Goal: Task Accomplishment & Management: Use online tool/utility

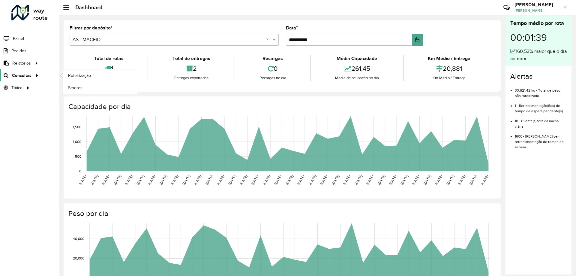
click at [24, 73] on span "Consultas" at bounding box center [22, 75] width 20 height 6
click at [80, 76] on span "Roteirização" at bounding box center [80, 75] width 24 height 6
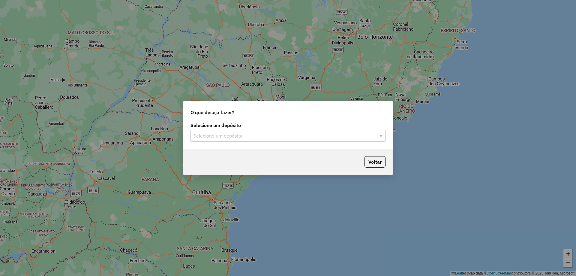
click at [222, 139] on input "text" at bounding box center [282, 135] width 177 height 7
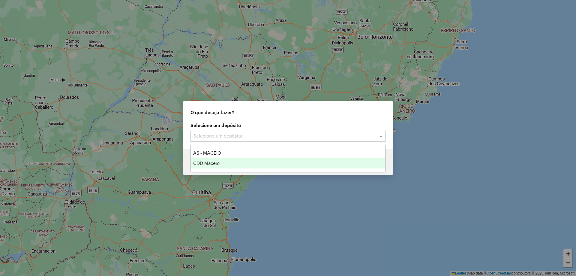
click at [224, 161] on div "CDD Maceio" at bounding box center [288, 163] width 194 height 10
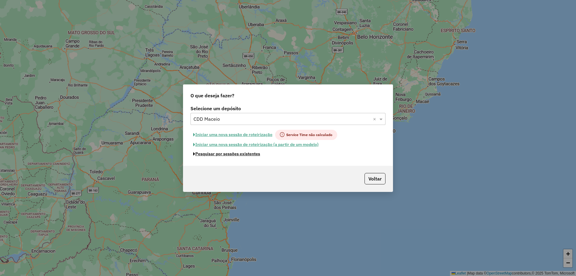
click at [248, 155] on button "Pesquisar por sessões existentes" at bounding box center [227, 153] width 72 height 9
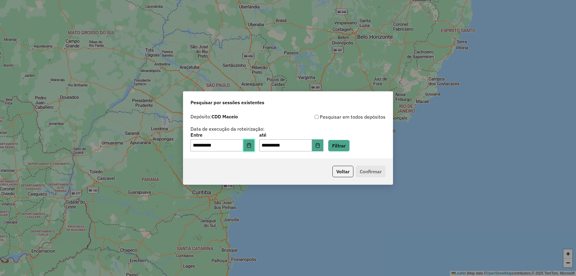
click at [249, 147] on button "Choose Date" at bounding box center [248, 145] width 11 height 12
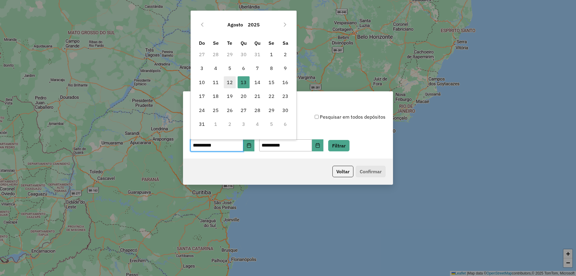
click at [232, 80] on span "12" at bounding box center [230, 82] width 12 height 12
type input "**********"
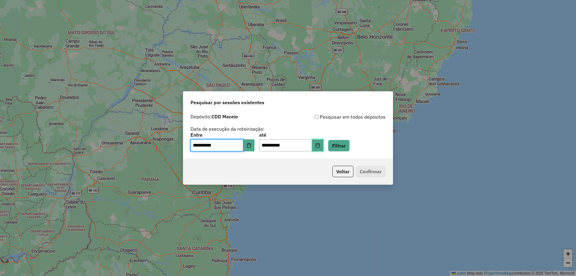
click at [324, 140] on button "Choose Date" at bounding box center [317, 145] width 11 height 12
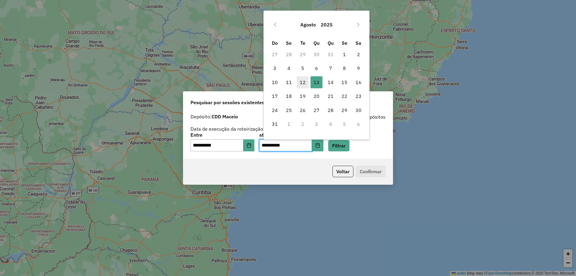
click at [302, 83] on span "12" at bounding box center [303, 82] width 12 height 12
type input "**********"
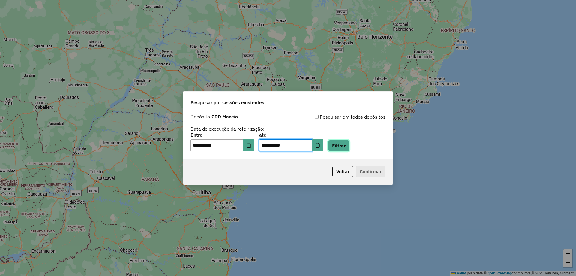
click at [348, 145] on button "Filtrar" at bounding box center [338, 145] width 21 height 11
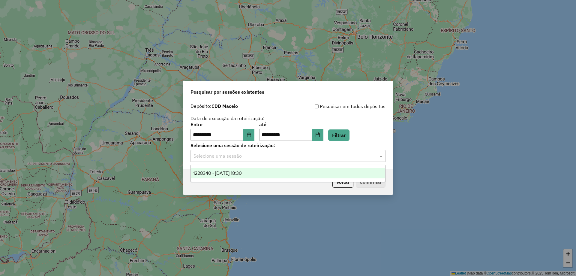
click at [248, 155] on input "text" at bounding box center [282, 155] width 177 height 7
click at [233, 169] on div "1228340 - [DATE] 18:30" at bounding box center [288, 173] width 194 height 10
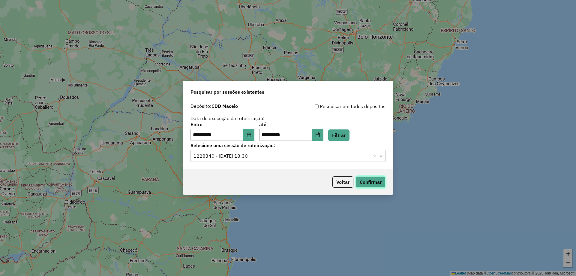
click at [379, 180] on button "Confirmar" at bounding box center [371, 181] width 30 height 11
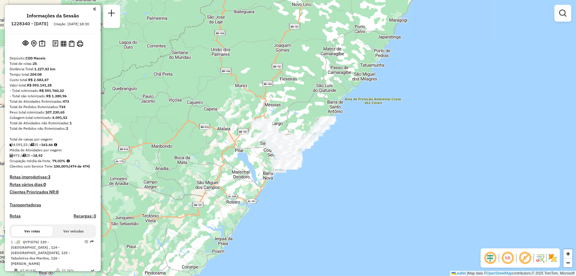
scroll to position [255, 0]
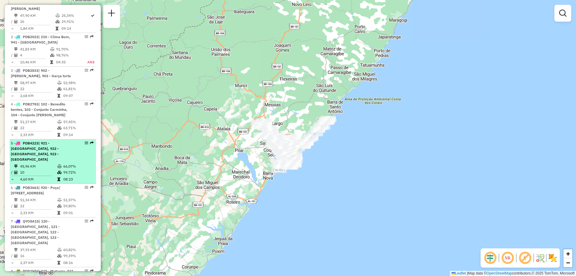
click at [47, 163] on td "45,96 KM" at bounding box center [38, 166] width 37 height 6
select select "**********"
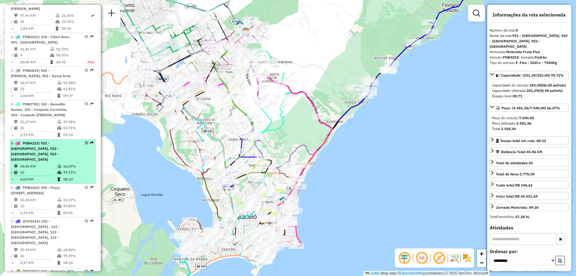
drag, startPoint x: 83, startPoint y: 137, endPoint x: 79, endPoint y: 138, distance: 4.2
click at [77, 141] on div at bounding box center [85, 143] width 18 height 4
click at [85, 141] on em at bounding box center [87, 143] width 4 height 4
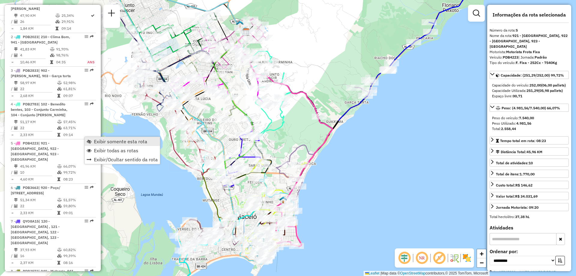
click at [94, 140] on span "Exibir somente esta rota" at bounding box center [120, 141] width 53 height 5
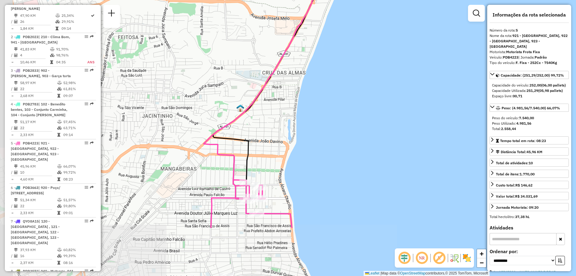
drag, startPoint x: 291, startPoint y: 214, endPoint x: 341, endPoint y: 134, distance: 93.9
click at [341, 134] on div "Janela de atendimento Grade de atendimento Capacidade Transportadoras Veículos …" at bounding box center [288, 138] width 576 height 276
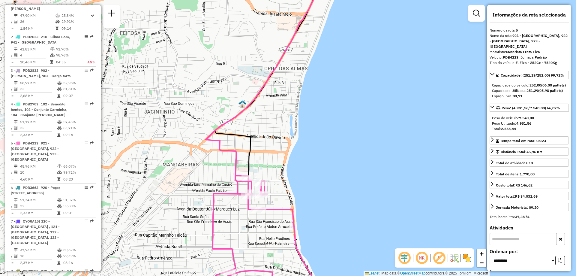
click at [419, 259] on em at bounding box center [422, 258] width 14 height 14
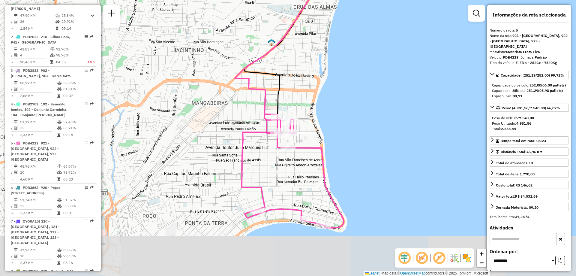
drag, startPoint x: 306, startPoint y: 209, endPoint x: 336, endPoint y: 159, distance: 58.0
click at [336, 159] on div "Janela de atendimento Grade de atendimento Capacidade Transportadoras Veículos …" at bounding box center [288, 138] width 576 height 276
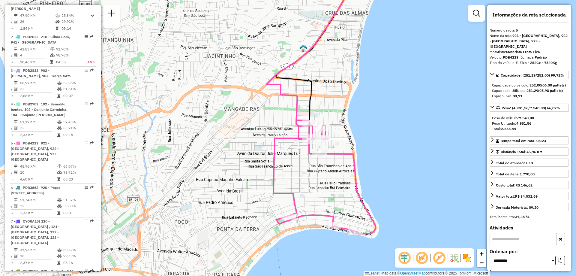
drag, startPoint x: 389, startPoint y: 138, endPoint x: 383, endPoint y: 140, distance: 6.0
click at [383, 140] on div "Janela de atendimento Grade de atendimento Capacidade Transportadoras Veículos …" at bounding box center [288, 138] width 576 height 276
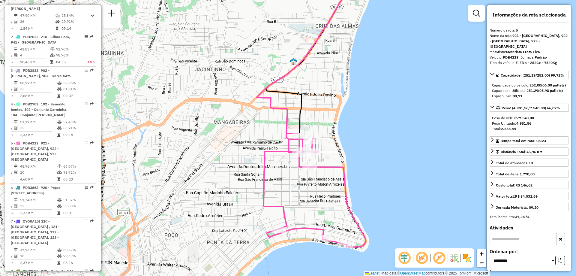
drag, startPoint x: 379, startPoint y: 129, endPoint x: 370, endPoint y: 144, distance: 17.3
click at [370, 144] on div "Janela de atendimento Grade de atendimento Capacidade Transportadoras Veículos …" at bounding box center [288, 138] width 576 height 276
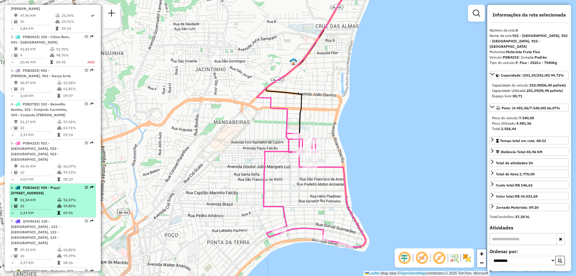
click at [71, 191] on li "6 - PDB3663 | 920 - Poço/ Jaragua , 921 - Ponta da terra, 923 - Jatiúca 51,34 K…" at bounding box center [53, 201] width 86 height 34
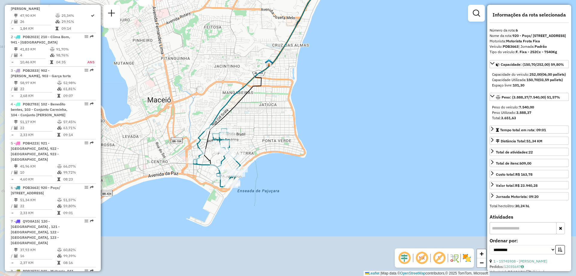
drag, startPoint x: 228, startPoint y: 210, endPoint x: 278, endPoint y: 116, distance: 106.3
click at [278, 116] on div "Janela de atendimento Grade de atendimento Capacidade Transportadoras Veículos …" at bounding box center [288, 138] width 576 height 276
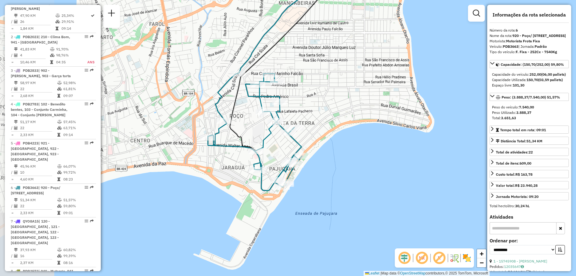
drag, startPoint x: 220, startPoint y: 167, endPoint x: 323, endPoint y: 128, distance: 110.6
click at [323, 128] on div "Janela de atendimento Grade de atendimento Capacidade Transportadoras Veículos …" at bounding box center [288, 138] width 576 height 276
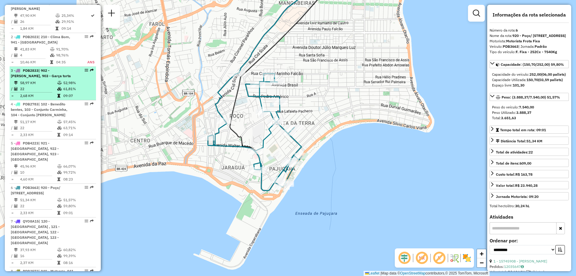
click at [65, 73] on div "3 - PDB2833 | 902 - Floriano Peixoto, 903 - Garça torta" at bounding box center [43, 73] width 64 height 11
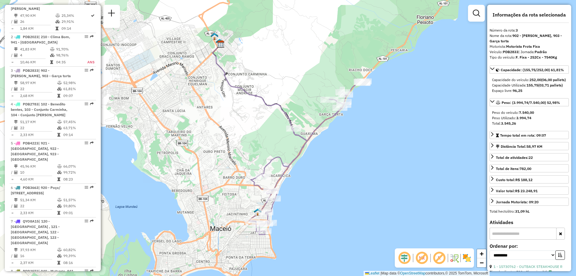
scroll to position [467, 0]
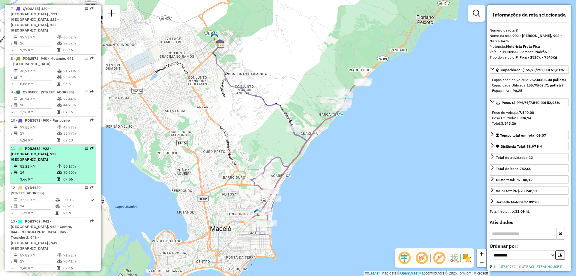
click at [51, 146] on div "11 - PDB2683 | 922 - Ponta verde, 923 - Jatiúca" at bounding box center [43, 154] width 64 height 16
